Goal: Task Accomplishment & Management: Use online tool/utility

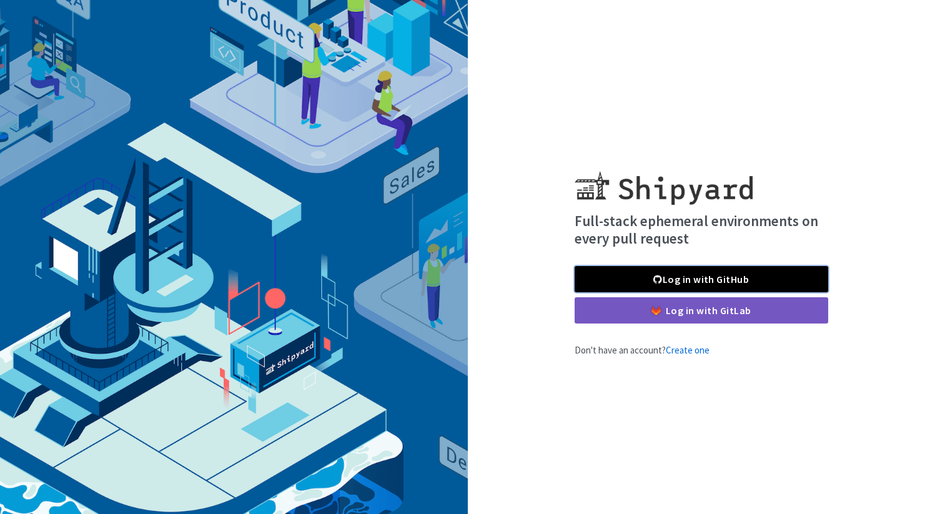
click at [645, 279] on link "Log in with GitHub" at bounding box center [702, 279] width 254 height 26
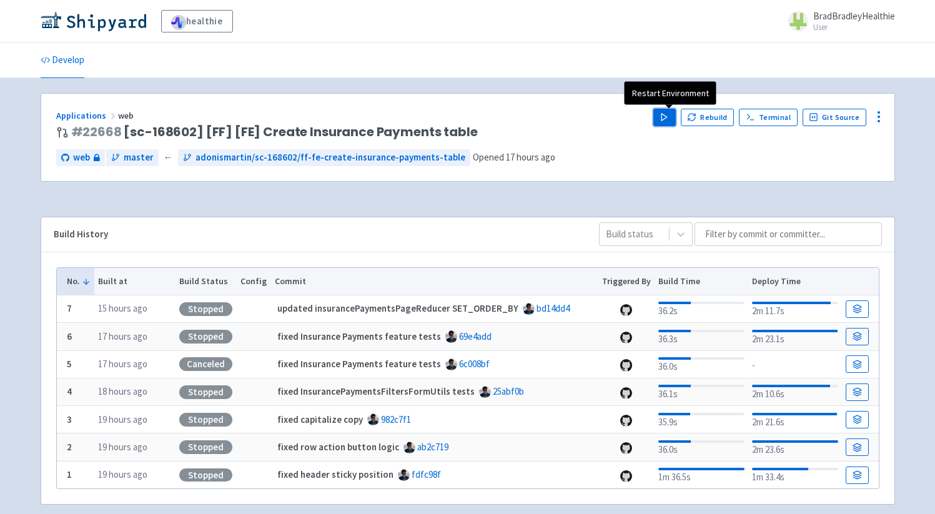
click at [667, 117] on polygon "button" at bounding box center [664, 117] width 6 height 7
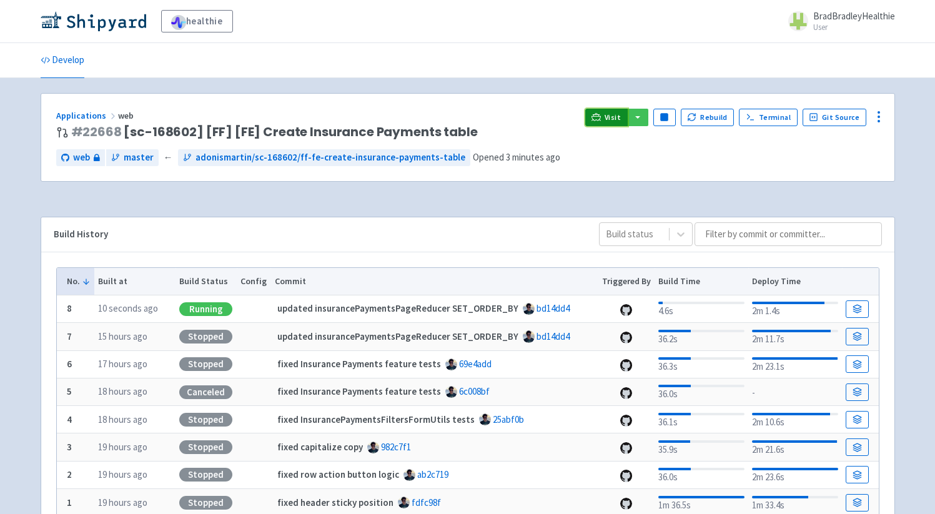
click at [611, 114] on span "Visit" at bounding box center [613, 117] width 16 height 10
